Goal: Go to known website

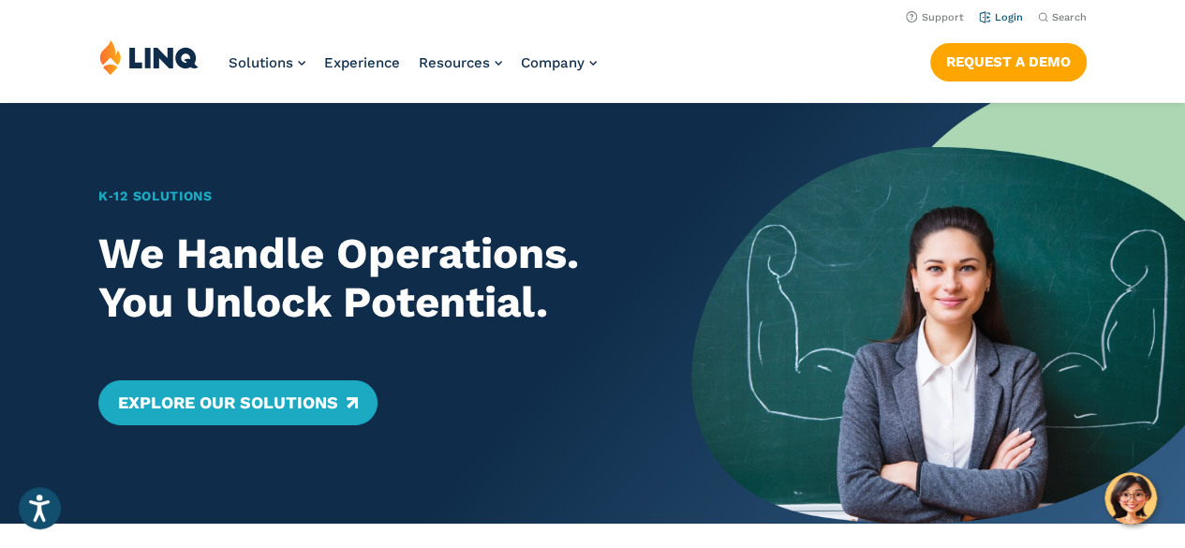
click at [999, 10] on li "Login" at bounding box center [1001, 16] width 44 height 21
click at [1012, 12] on link "Login" at bounding box center [1001, 17] width 44 height 12
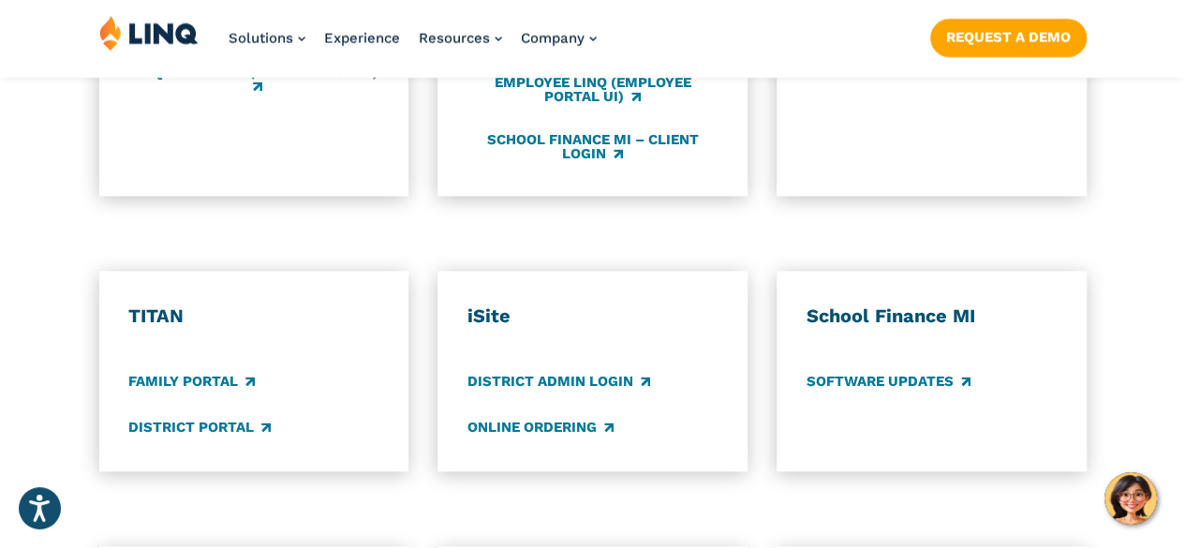
scroll to position [1306, 0]
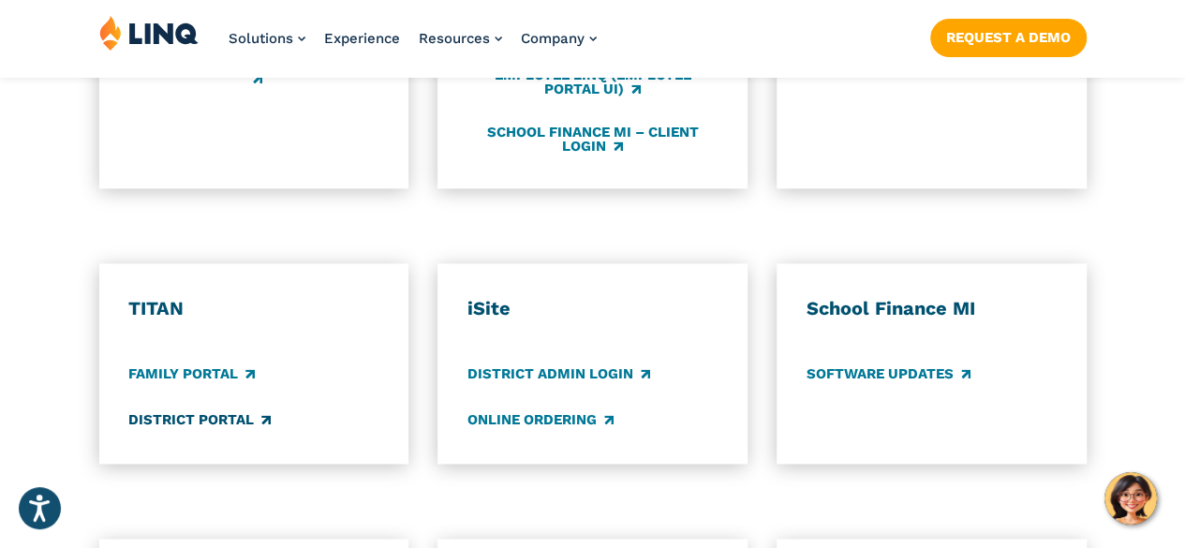
click at [202, 409] on link "District Portal" at bounding box center [199, 419] width 142 height 21
